Goal: Navigation & Orientation: Find specific page/section

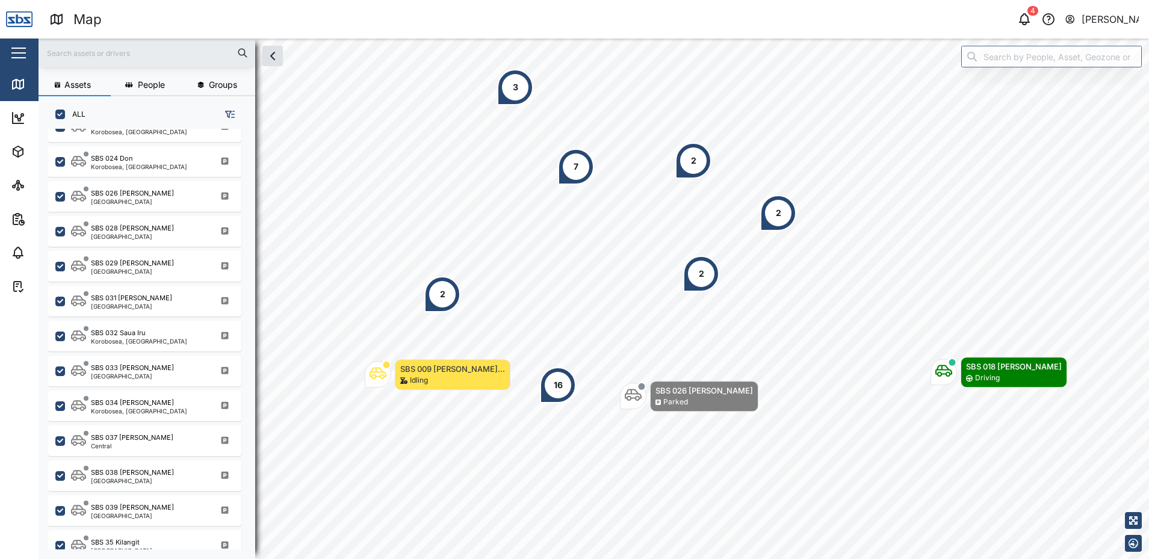
scroll to position [1185, 0]
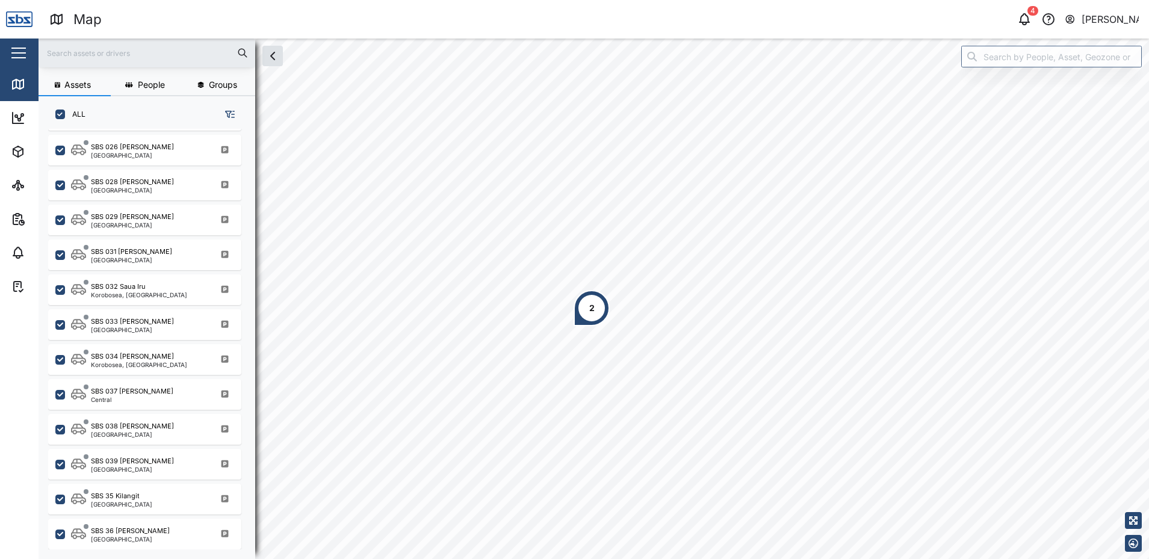
click at [584, 306] on div "2" at bounding box center [592, 308] width 36 height 36
